Goal: Find contact information: Find contact information

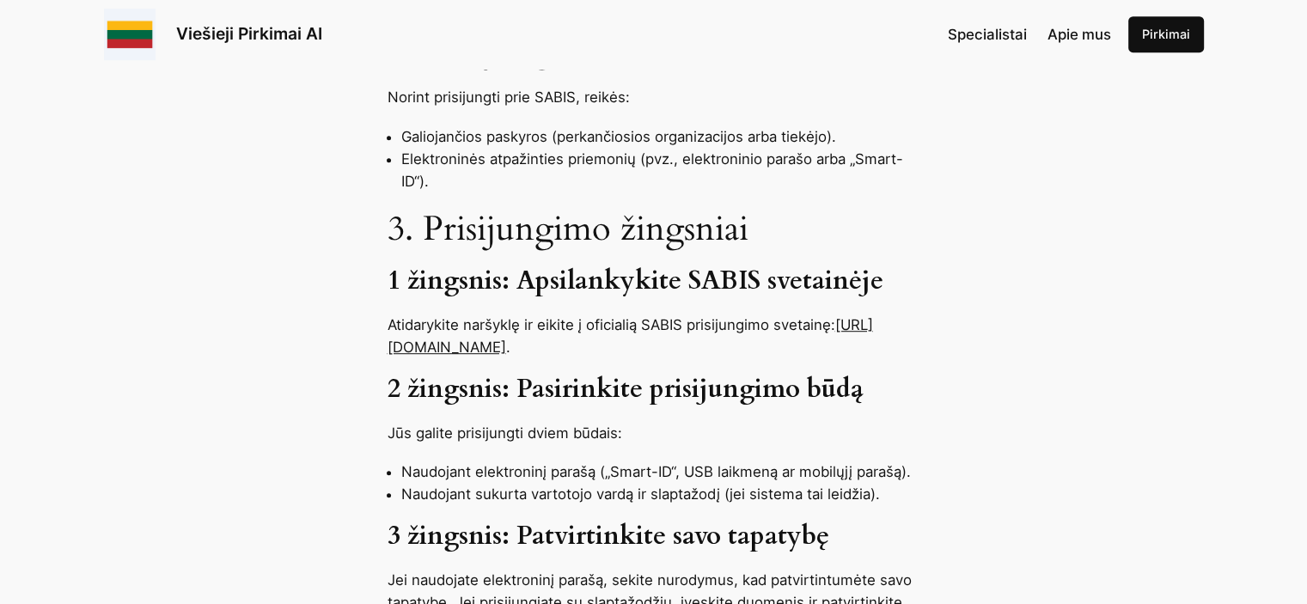
scroll to position [1031, 0]
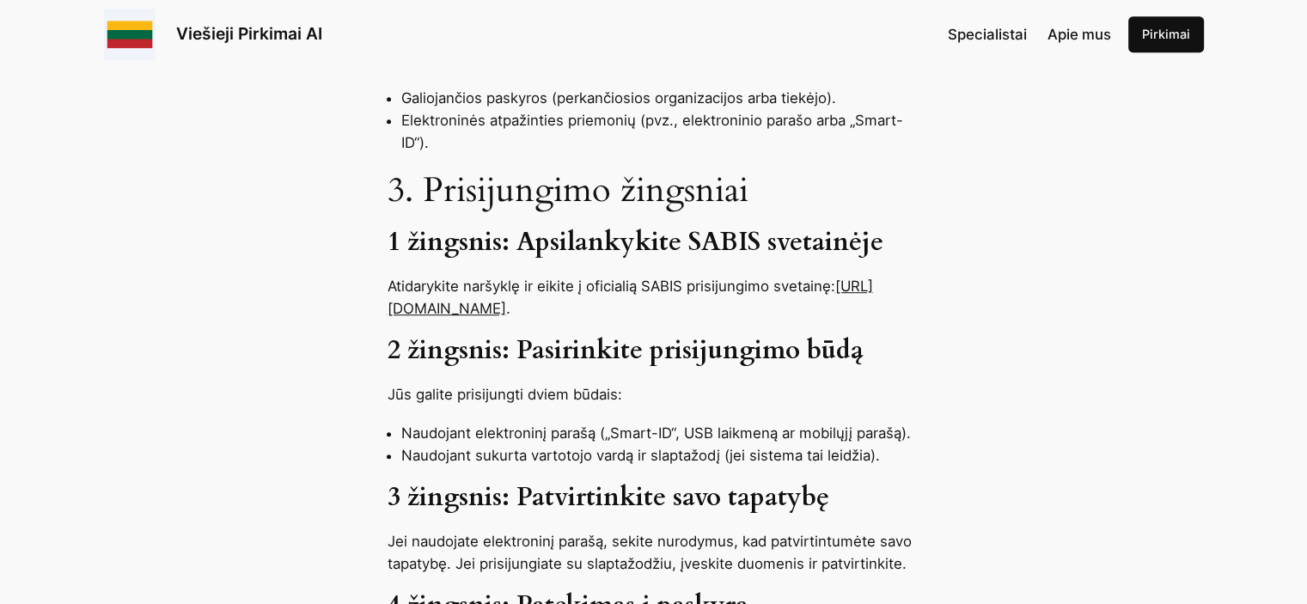
click at [488, 278] on link "[URL][DOMAIN_NAME]" at bounding box center [631, 298] width 486 height 40
click at [519, 278] on link "[URL][DOMAIN_NAME]" at bounding box center [631, 298] width 486 height 40
click at [493, 279] on div "SABIS – tai Lietuvos viešųjų pirkimų sistema, naudojama tiek perkančiųjų organi…" at bounding box center [653, 603] width 1307 height 1759
click at [493, 278] on link "[URL][DOMAIN_NAME]" at bounding box center [631, 298] width 486 height 40
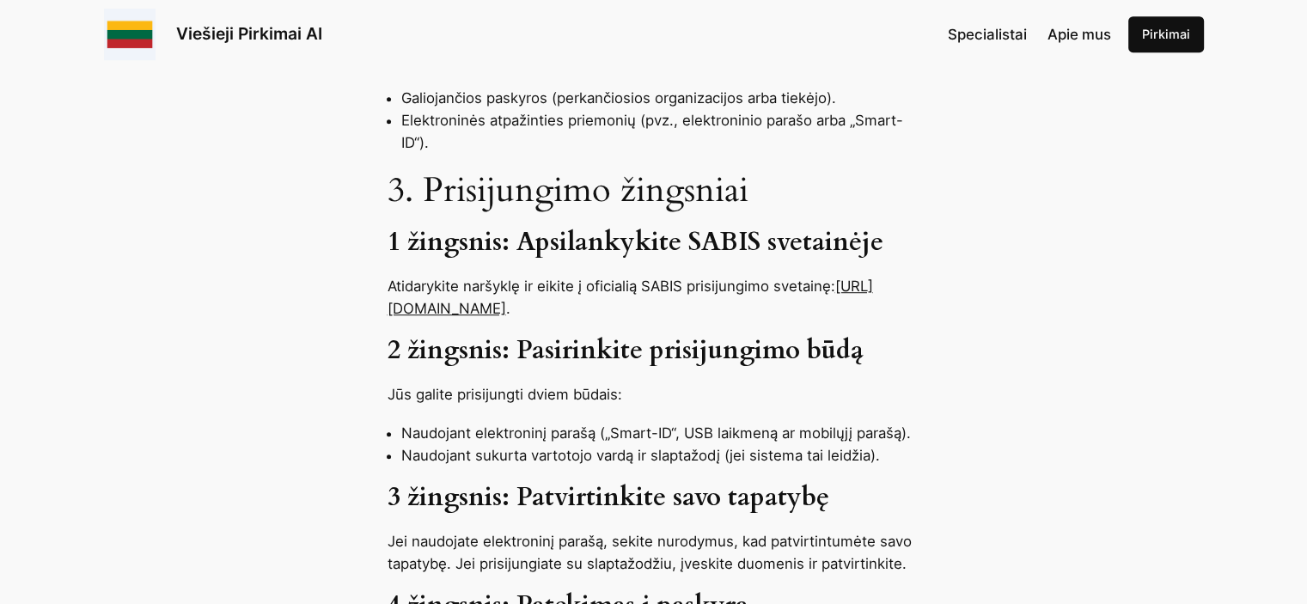
click at [490, 278] on link "[URL][DOMAIN_NAME]" at bounding box center [631, 298] width 486 height 40
click at [447, 278] on link "[URL][DOMAIN_NAME]" at bounding box center [631, 298] width 486 height 40
click at [584, 278] on link "[URL][DOMAIN_NAME]" at bounding box center [631, 298] width 486 height 40
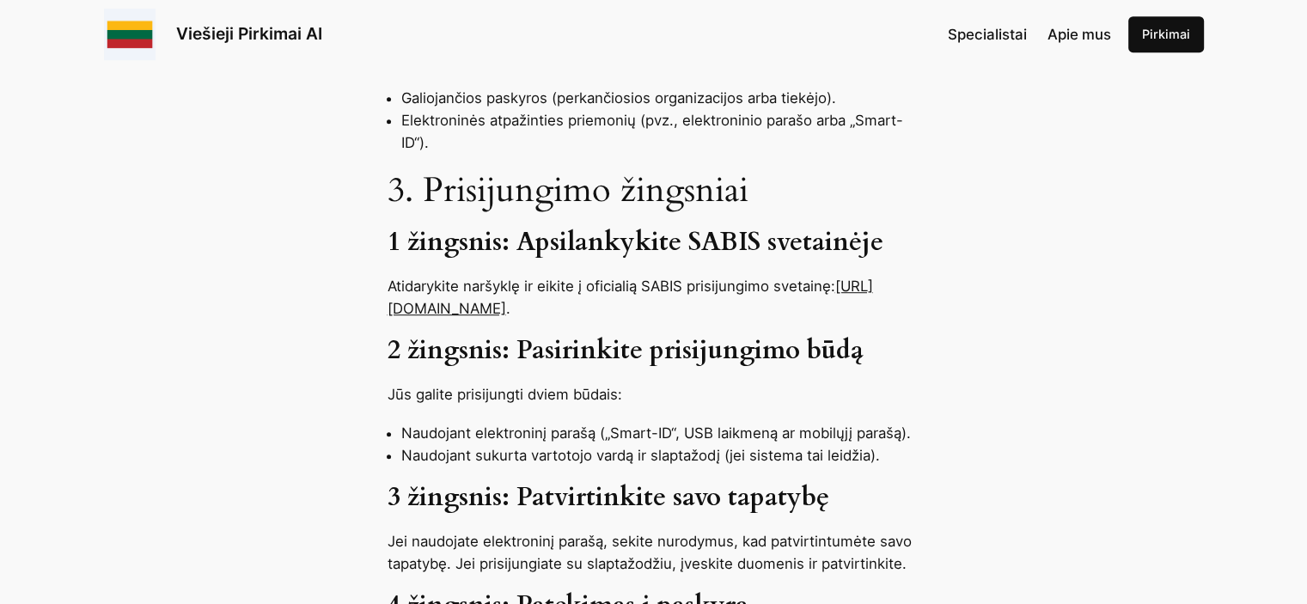
click at [582, 278] on link "[URL][DOMAIN_NAME]" at bounding box center [631, 298] width 486 height 40
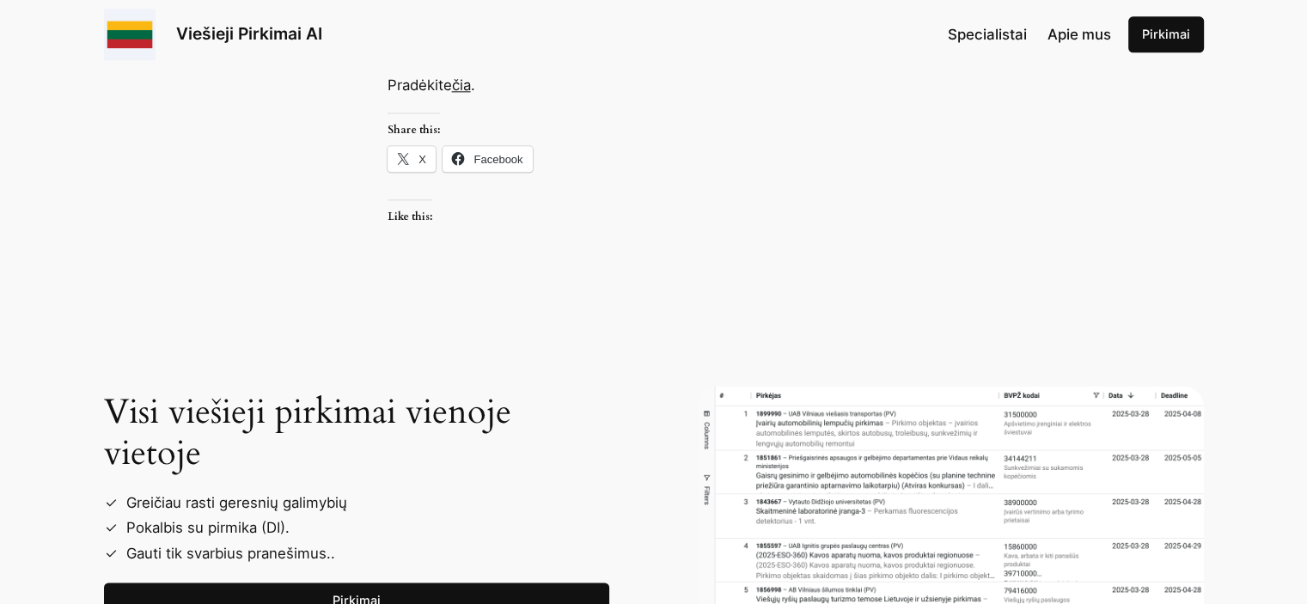
scroll to position [1547, 0]
